Goal: Information Seeking & Learning: Understand process/instructions

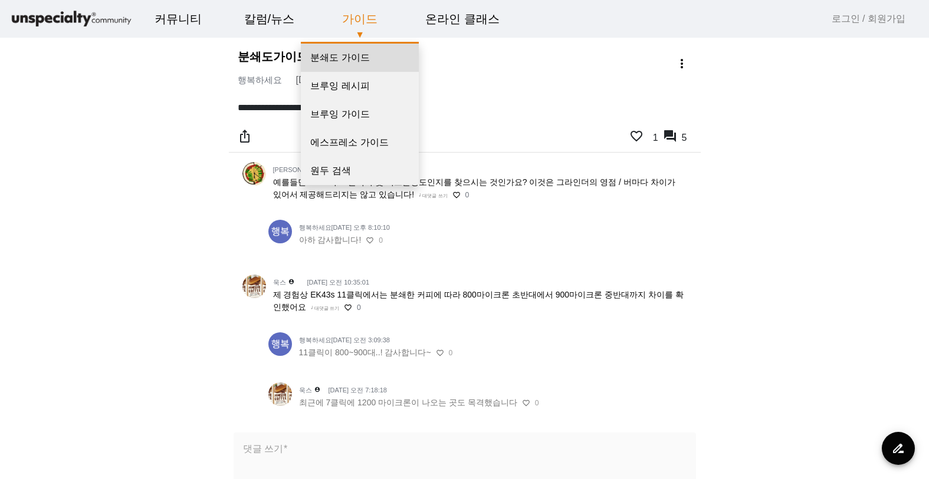
click at [357, 64] on link "분쇄도 가이드" at bounding box center [360, 58] width 118 height 28
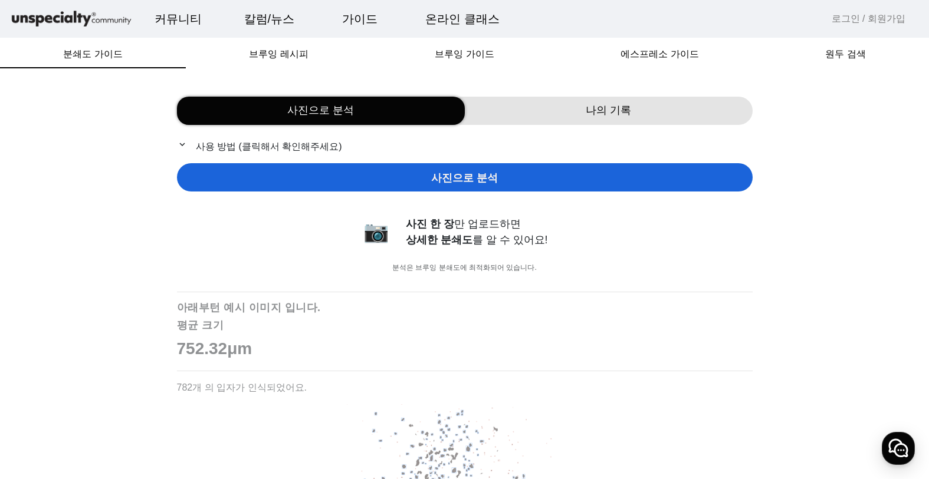
click at [470, 186] on div "사진으로 분석" at bounding box center [464, 177] width 575 height 28
click at [581, 118] on div "나의 기록" at bounding box center [609, 111] width 288 height 28
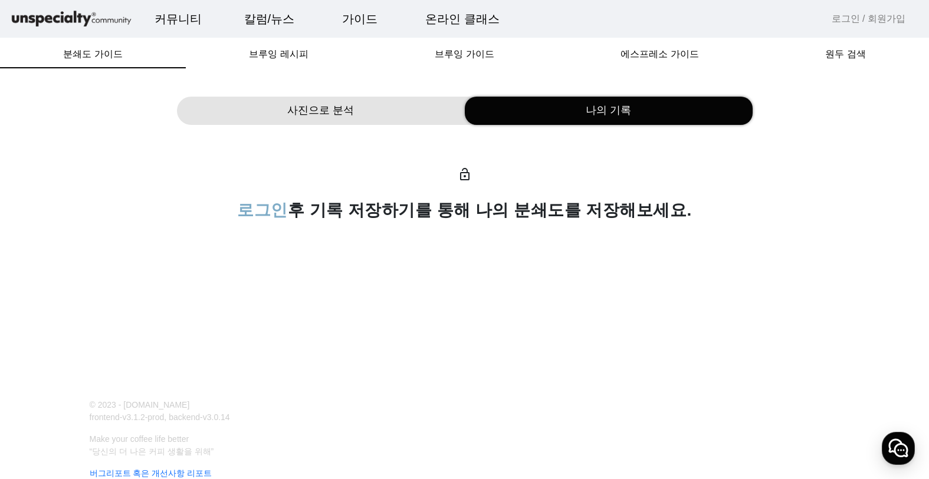
click at [411, 107] on div "사진으로 분석" at bounding box center [321, 111] width 288 height 28
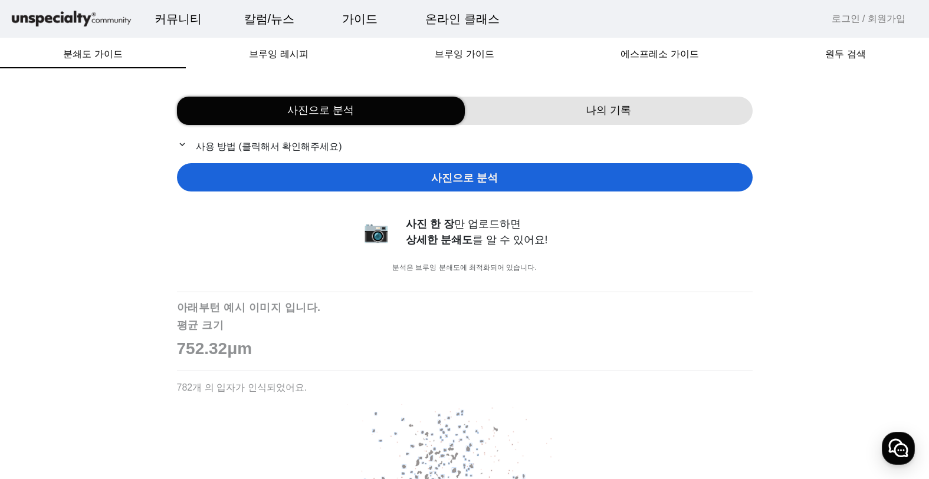
click at [283, 150] on p "expand_more 사용 방법 (클릭해서 확인해주세요)" at bounding box center [464, 146] width 575 height 15
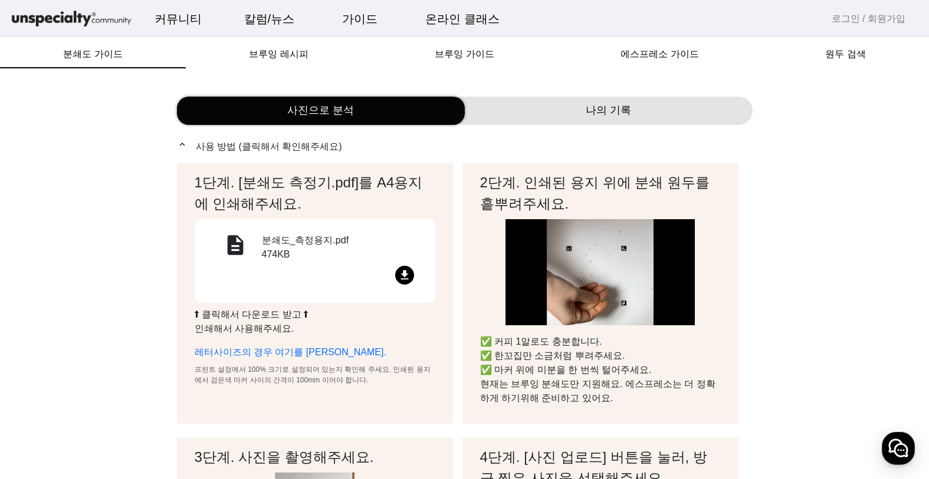
click at [400, 271] on mat-icon "file_download" at bounding box center [404, 275] width 19 height 19
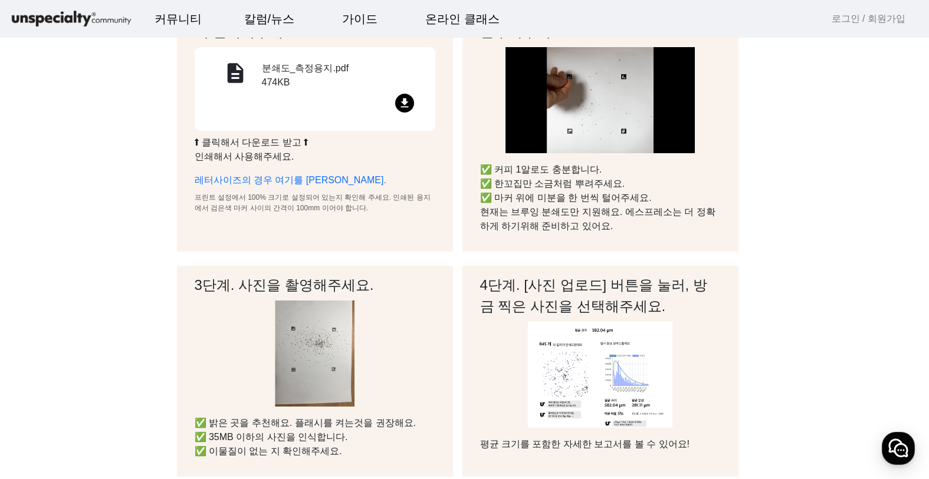
scroll to position [177, 0]
